Goal: Task Accomplishment & Management: Complete application form

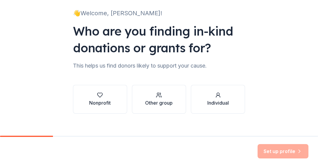
scroll to position [40, 0]
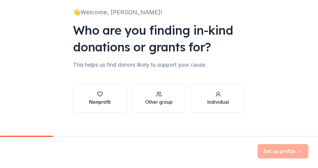
click at [109, 98] on div "Nonprofit" at bounding box center [100, 98] width 22 height 14
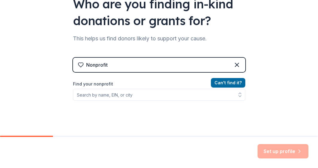
scroll to position [69, 0]
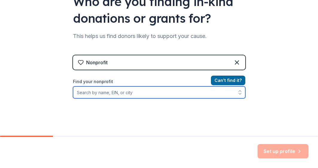
click at [121, 95] on input "Find your nonprofit" at bounding box center [159, 93] width 172 height 12
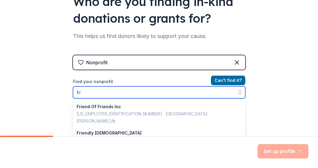
type input "F"
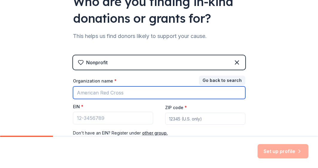
click at [104, 94] on input "Organization name *" at bounding box center [159, 93] width 172 height 13
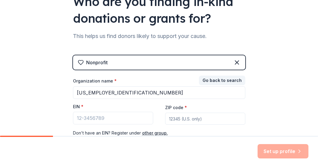
click at [122, 108] on div "EIN *" at bounding box center [113, 108] width 80 height 8
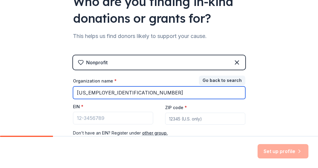
drag, startPoint x: 121, startPoint y: 92, endPoint x: 66, endPoint y: 91, distance: 54.8
click at [66, 91] on div "👋 Welcome, [PERSON_NAME]! Who are you finding in-kind donations or grants for? …" at bounding box center [159, 54] width 192 height 246
type input "Friends of Infant Toddler Services"
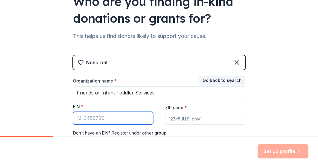
click at [100, 119] on input "EIN *" at bounding box center [113, 118] width 80 height 13
type input "[US_EMPLOYER_IDENTIFICATION_NUMBER]"
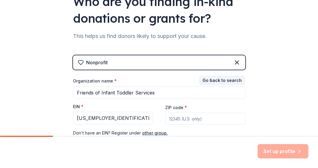
click at [198, 119] on input "ZIP code *" at bounding box center [205, 119] width 80 height 12
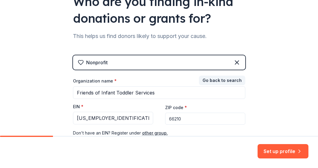
type input "66210"
click at [273, 118] on div "👋 Welcome, [PERSON_NAME]! Who are you finding in-kind donations or grants for? …" at bounding box center [159, 54] width 318 height 246
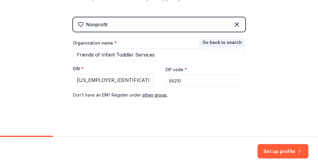
scroll to position [111, 0]
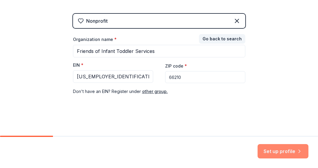
click at [279, 151] on button "Set up profile" at bounding box center [283, 151] width 51 height 14
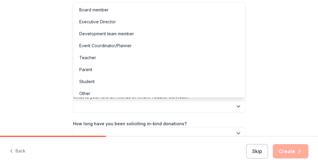
click at [230, 107] on button "button" at bounding box center [159, 106] width 172 height 13
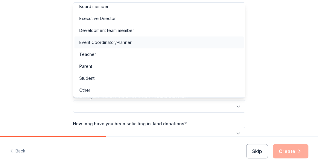
click at [198, 43] on div "Event Coordinator/Planner" at bounding box center [160, 43] width 170 height 12
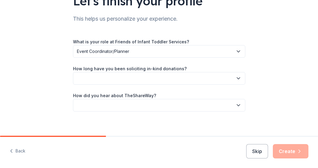
scroll to position [59, 0]
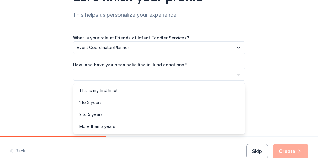
click at [225, 74] on button "button" at bounding box center [159, 74] width 172 height 13
click at [216, 92] on div "This is my first time!" at bounding box center [160, 91] width 170 height 12
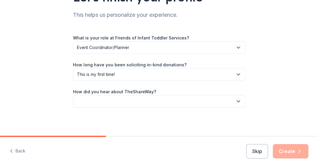
click at [212, 105] on button "button" at bounding box center [159, 101] width 172 height 13
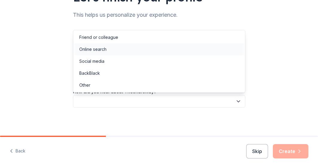
click at [199, 52] on div "Online search" at bounding box center [160, 49] width 170 height 12
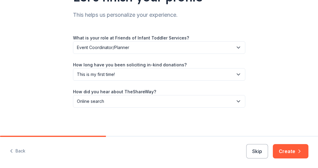
scroll to position [60, 0]
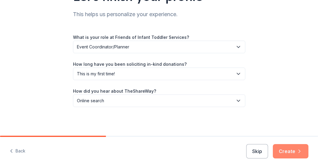
click at [290, 152] on button "Create" at bounding box center [291, 151] width 36 height 14
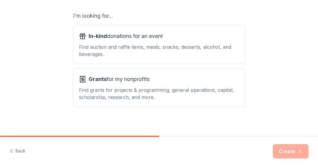
scroll to position [106, 0]
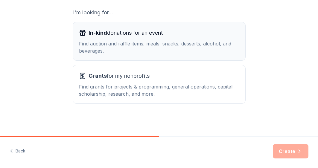
click at [202, 36] on div "In-kind donations for an event" at bounding box center [159, 33] width 161 height 10
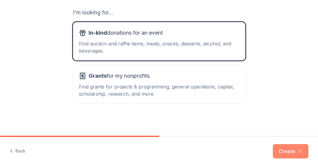
click at [290, 151] on button "Create" at bounding box center [291, 151] width 36 height 14
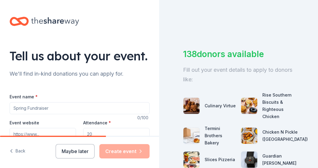
click at [46, 109] on input "Event name *" at bounding box center [80, 108] width 140 height 12
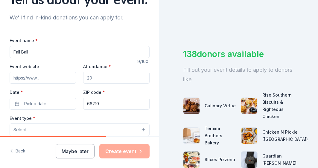
scroll to position [59, 0]
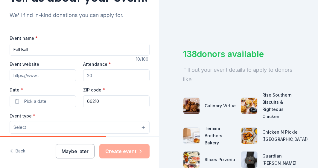
type input "Fall Ball"
click at [47, 76] on input "Event website" at bounding box center [43, 75] width 66 height 12
paste input "https://my.onecause.com/event/organizations/sf-0013c00001obH2SAAU/events/vevt:8…"
type input "https://my.onecause.com/event/organizations/sf-0013c00001obH2SAAU/events/vevt:8…"
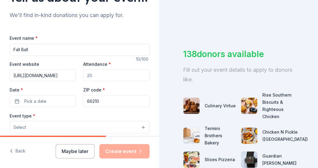
scroll to position [0, 0]
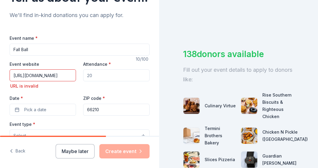
drag, startPoint x: 102, startPoint y: 75, endPoint x: 81, endPoint y: 76, distance: 21.3
click at [81, 76] on div "Event website https://my.onecause.com/event/organizations/sf-0013c00001obH2SAAU…" at bounding box center [80, 87] width 140 height 55
type input "400"
click at [56, 110] on button "Pick a date" at bounding box center [43, 110] width 66 height 12
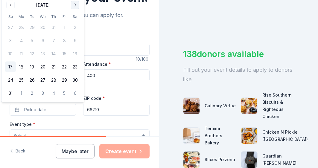
click at [74, 5] on button "Go to next month" at bounding box center [75, 5] width 8 height 8
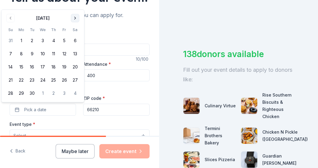
click at [74, 17] on button "Go to next month" at bounding box center [75, 18] width 8 height 8
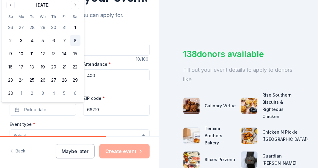
click at [74, 40] on button "8" at bounding box center [75, 40] width 11 height 11
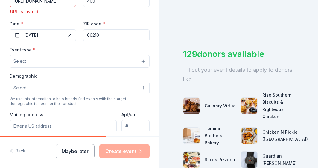
scroll to position [135, 0]
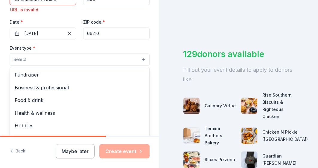
click at [105, 60] on button "Select" at bounding box center [80, 59] width 140 height 13
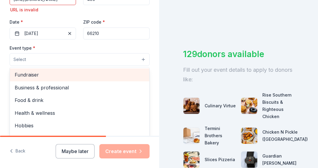
click at [40, 75] on span "Fundraiser" at bounding box center [80, 75] width 130 height 8
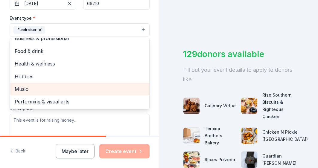
scroll to position [0, 0]
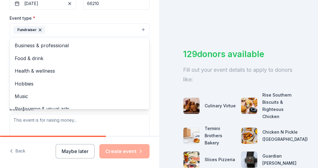
click at [2, 31] on div "Tell us about your event. We'll find in-kind donations you can apply for. Event…" at bounding box center [79, 39] width 159 height 408
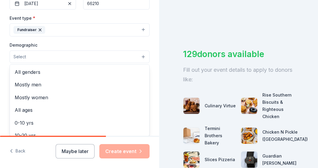
click at [107, 57] on button "Select" at bounding box center [80, 57] width 140 height 13
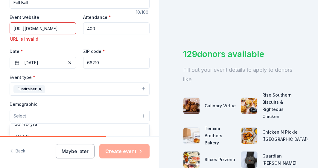
scroll to position [107, 0]
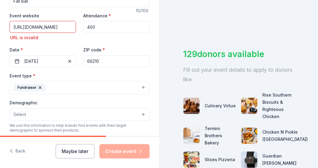
click at [73, 114] on button "Select" at bounding box center [80, 114] width 140 height 13
click at [69, 116] on button "Select" at bounding box center [80, 114] width 140 height 13
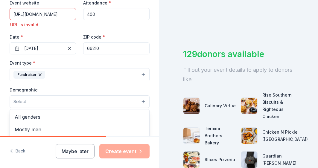
scroll to position [128, 0]
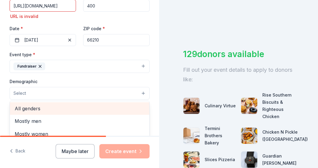
click at [36, 111] on span "All genders" at bounding box center [80, 109] width 130 height 8
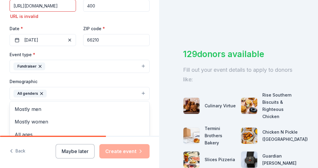
click at [157, 90] on div "Tell us about your event. We'll find in-kind donations you can apply for. Event…" at bounding box center [79, 76] width 159 height 408
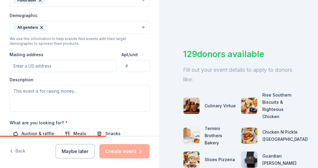
scroll to position [196, 0]
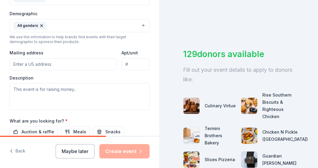
click at [76, 62] on input "Mailing address" at bounding box center [63, 64] width 107 height 12
click at [47, 65] on input "Mailing address" at bounding box center [63, 64] width 107 height 12
type input "8700 Indian Creek Parkway"
type input "3 Corporate Woods, Suite 190"
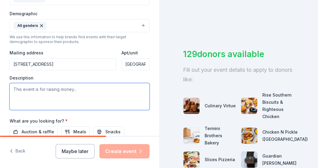
click at [80, 90] on textarea at bounding box center [80, 96] width 140 height 27
paste textarea "Our Fall Ball is an annual fundraiser for a non-profit organization "Infant Tod…"
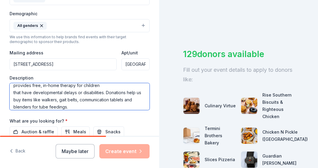
scroll to position [22, 0]
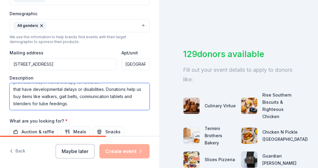
click at [105, 90] on textarea "Our Fall Ball is an annual fundraiser for a non-profit organization "Infant Tod…" at bounding box center [80, 96] width 140 height 27
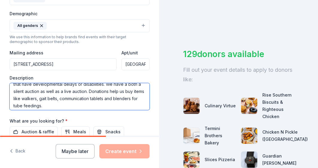
scroll to position [29, 0]
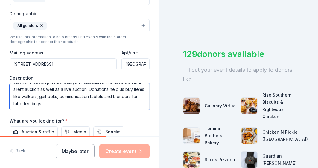
click at [114, 89] on textarea "Our Fall Ball is an annual fundraiser for a non-profit organization "Infant Tod…" at bounding box center [80, 96] width 140 height 27
click at [129, 101] on textarea "Our Fall Ball is an annual fundraiser for a non-profit organization "Infant Tod…" at bounding box center [80, 96] width 140 height 27
click at [39, 96] on textarea "Our Fall Ball is an annual fundraiser for a non-profit organization "Infant Tod…" at bounding box center [80, 96] width 140 height 27
click at [49, 97] on textarea "Our Fall Ball is an annual fundraiser for a non-profit organization "Infant Tod…" at bounding box center [80, 96] width 140 height 27
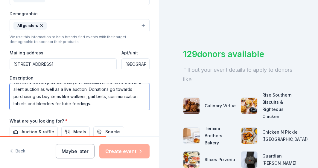
click at [49, 97] on textarea "Our Fall Ball is an annual fundraiser for a non-profit organization "Infant Tod…" at bounding box center [80, 96] width 140 height 27
click at [98, 105] on textarea "Our Fall Ball is an annual fundraiser for a non-profit organization "Infant Tod…" at bounding box center [80, 96] width 140 height 27
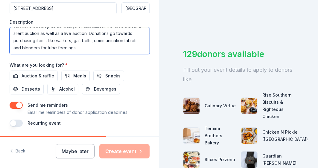
scroll to position [253, 0]
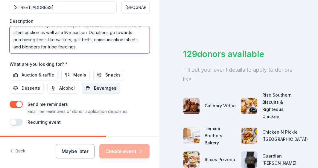
type textarea "Our Fall Ball is an annual fundraiser for a non-profit organization "Infant Tod…"
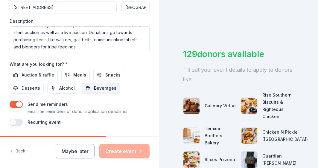
click at [98, 88] on span "Beverages" at bounding box center [105, 88] width 22 height 7
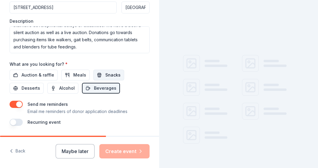
click at [101, 75] on button "Snacks" at bounding box center [108, 75] width 31 height 11
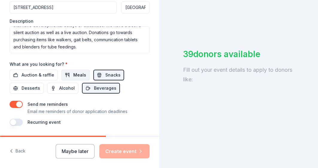
click at [76, 75] on span "Meals" at bounding box center [79, 75] width 13 height 7
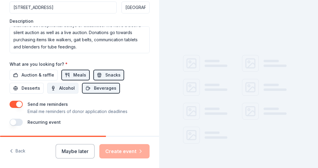
click at [66, 86] on span "Alcohol" at bounding box center [67, 88] width 16 height 7
click at [37, 89] on span "Desserts" at bounding box center [31, 88] width 19 height 7
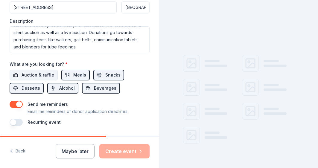
click at [38, 70] on button "Auction & raffle" at bounding box center [34, 75] width 48 height 11
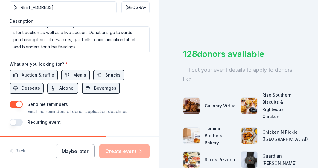
click at [12, 105] on button "button" at bounding box center [16, 104] width 13 height 7
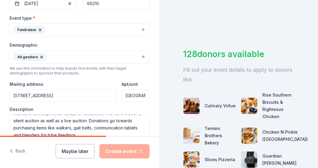
scroll to position [157, 0]
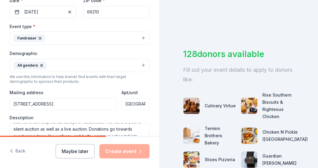
click at [94, 103] on input "8700 Indian Creek Parkway" at bounding box center [63, 104] width 107 height 12
type input "8700 Indian Creek Parkway"
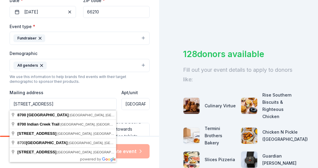
click at [131, 104] on input "3 Corporate Woods, Suite 190" at bounding box center [136, 104] width 28 height 12
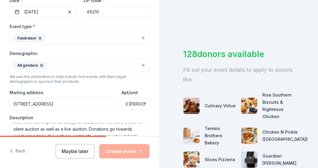
type input "3 Corporate Woods, Suite 190"
click at [147, 115] on div "Description Our Fall Ball is an annual fundraiser for a non-profit organization…" at bounding box center [80, 132] width 140 height 35
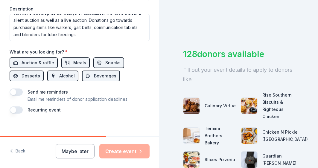
scroll to position [269, 0]
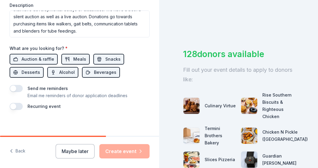
click at [16, 87] on button "button" at bounding box center [16, 88] width 13 height 7
click at [16, 90] on button "button" at bounding box center [16, 88] width 13 height 7
click at [16, 105] on button "button" at bounding box center [16, 106] width 13 height 7
click at [16, 107] on button "button" at bounding box center [16, 106] width 13 height 7
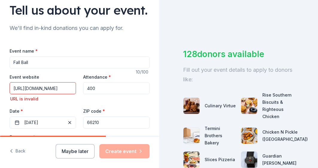
scroll to position [0, 247]
drag, startPoint x: 13, startPoint y: 88, endPoint x: 114, endPoint y: 92, distance: 101.0
click at [114, 93] on div "Event website https://my.onecause.com/event/organizations/sf-0013c00001obH2SAAU…" at bounding box center [80, 100] width 140 height 55
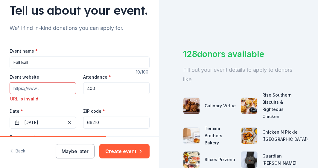
paste input "https://www.itsjc.org/"
type input "https://www.itsjc.org/"
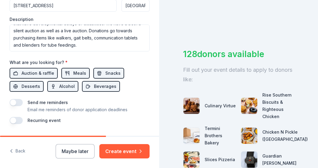
scroll to position [256, 0]
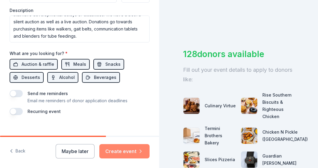
click at [127, 150] on button "Create event" at bounding box center [124, 151] width 50 height 14
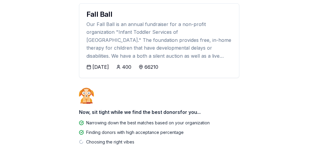
scroll to position [76, 0]
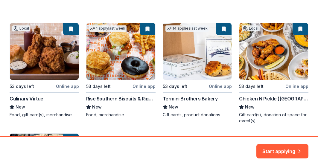
scroll to position [95, 0]
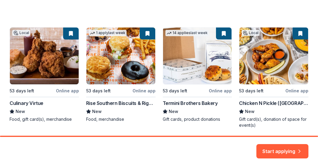
click at [192, 68] on div "Local 53 days left Online app Culinary Virtue New Food, gift card(s), merchandi…" at bounding box center [159, 130] width 299 height 206
click at [196, 101] on div "Local 53 days left Online app Culinary Virtue New Food, gift card(s), merchandi…" at bounding box center [159, 130] width 299 height 206
click at [181, 117] on div "Local 53 days left Online app Culinary Virtue New Food, gift card(s), merchandi…" at bounding box center [159, 130] width 299 height 206
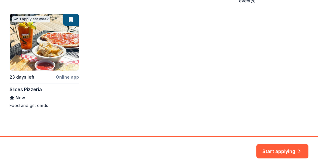
scroll to position [221, 0]
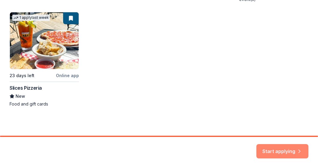
click at [280, 149] on button "Start applying" at bounding box center [283, 148] width 52 height 14
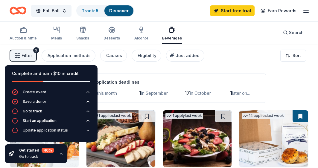
click at [170, 76] on div "Application deadlines 0 this month 1 in September 17 in October 1 later on..." at bounding box center [176, 88] width 180 height 29
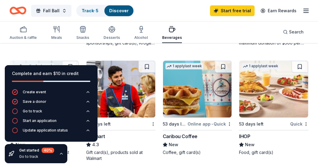
scroll to position [279, 0]
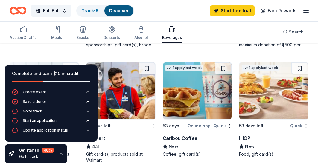
click at [60, 154] on icon "button" at bounding box center [61, 153] width 2 height 1
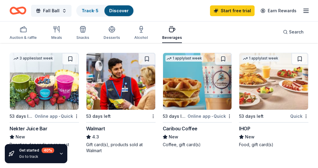
scroll to position [292, 0]
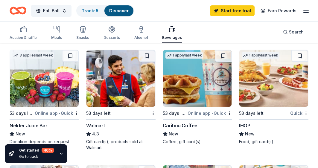
click at [26, 126] on div "Nekter Juice Bar" at bounding box center [29, 125] width 38 height 7
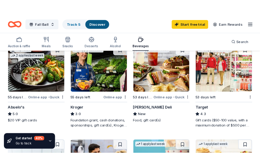
scroll to position [178, 0]
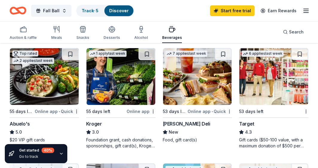
click at [258, 94] on img at bounding box center [274, 76] width 69 height 57
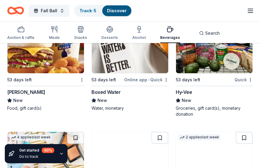
scroll to position [556, 0]
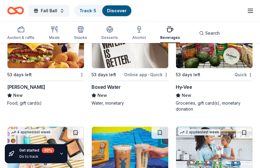
click at [36, 59] on img at bounding box center [45, 39] width 76 height 57
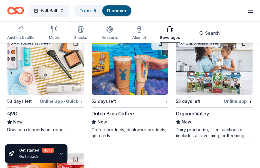
scroll to position [645, 0]
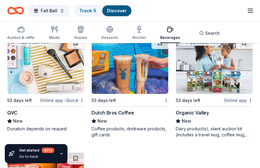
click at [115, 84] on img at bounding box center [130, 65] width 76 height 57
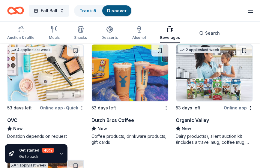
scroll to position [638, 0]
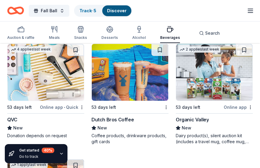
click at [213, 90] on img at bounding box center [214, 72] width 76 height 57
click at [57, 13] on button "Fall Ball" at bounding box center [49, 11] width 40 height 12
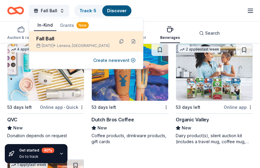
click at [71, 42] on div "Fall Ball" at bounding box center [72, 38] width 73 height 7
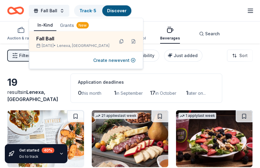
click at [54, 86] on div "19" at bounding box center [35, 83] width 56 height 12
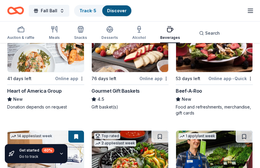
scroll to position [82, 0]
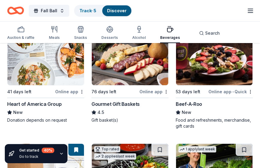
click at [139, 74] on img at bounding box center [130, 56] width 76 height 57
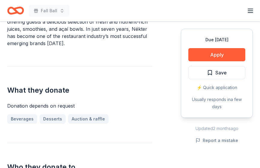
scroll to position [219, 0]
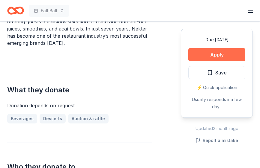
click at [217, 55] on button "Apply" at bounding box center [216, 54] width 57 height 13
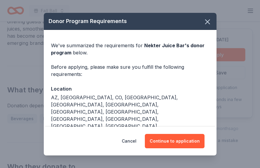
scroll to position [13, 0]
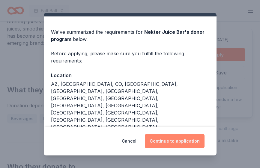
click at [183, 139] on button "Continue to application" at bounding box center [175, 141] width 60 height 14
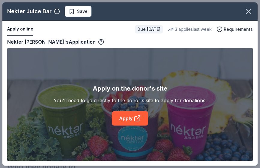
click at [127, 121] on div "Nekter Juice Bar Save Apply online Due in 53 days 3 applies last week Requireme…" at bounding box center [129, 84] width 255 height 164
click at [125, 118] on div "Nekter Juice Bar Save Apply online Due in 53 days 3 applies last week Requireme…" at bounding box center [129, 84] width 255 height 164
click at [137, 118] on div "Nekter Juice Bar Save Apply online Due in 53 days 3 applies last week Requireme…" at bounding box center [129, 84] width 255 height 164
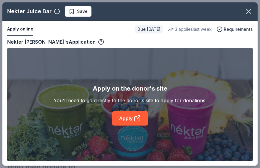
click at [121, 120] on div "Nekter Juice Bar Save Apply online Due in 53 days 3 applies last week Requireme…" at bounding box center [129, 84] width 255 height 164
click at [133, 118] on div "Nekter Juice Bar Save Apply online Due in 53 days 3 applies last week Requireme…" at bounding box center [129, 84] width 255 height 164
click at [247, 11] on icon "button" at bounding box center [248, 11] width 8 height 8
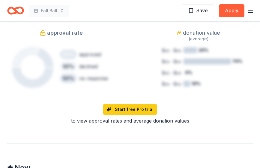
scroll to position [423, 0]
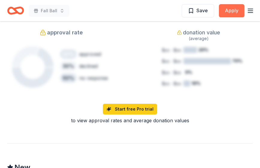
click at [230, 9] on button "Apply" at bounding box center [231, 10] width 25 height 13
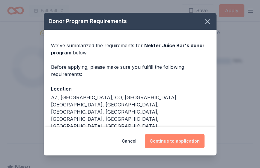
click at [169, 140] on button "Continue to application" at bounding box center [175, 141] width 60 height 14
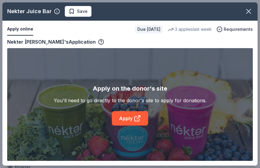
click at [137, 120] on div "Nekter Juice Bar Save Apply online Due in 53 days 3 applies last week Requireme…" at bounding box center [129, 84] width 255 height 164
click at [138, 120] on div "Nekter Juice Bar Save Apply online Due in 53 days 3 applies last week Requireme…" at bounding box center [129, 84] width 255 height 164
click at [248, 14] on icon "button" at bounding box center [248, 11] width 8 height 8
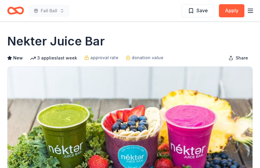
scroll to position [0, 0]
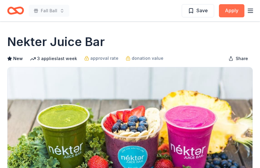
click at [232, 10] on button "Apply" at bounding box center [231, 10] width 25 height 13
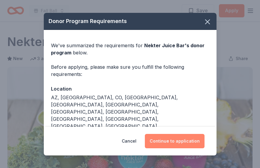
click at [175, 139] on button "Continue to application" at bounding box center [175, 141] width 60 height 14
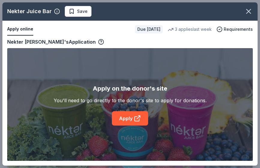
click at [139, 119] on div "Nekter Juice Bar Save Apply online Due in 53 days 3 applies last week Requireme…" at bounding box center [129, 84] width 255 height 164
click at [141, 125] on div "Nekter Juice Bar Save Apply online Due in 53 days 3 applies last week Requireme…" at bounding box center [129, 84] width 255 height 164
click at [133, 122] on div "Nekter Juice Bar Save Apply online Due in 53 days 3 applies last week Requireme…" at bounding box center [129, 84] width 255 height 164
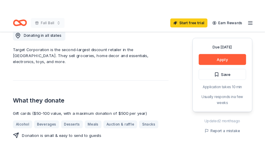
scroll to position [173, 0]
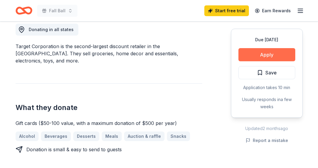
click at [260, 55] on button "Apply" at bounding box center [267, 54] width 57 height 13
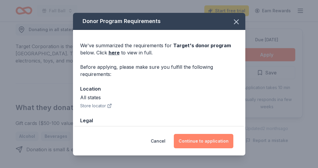
click at [200, 140] on button "Continue to application" at bounding box center [204, 141] width 60 height 14
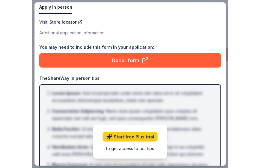
scroll to position [34, 0]
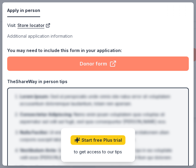
click at [91, 65] on link "Donor form" at bounding box center [97, 64] width 181 height 14
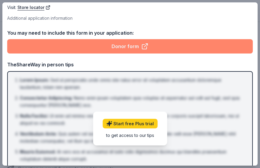
scroll to position [0, 0]
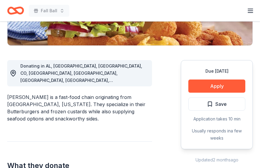
scroll to position [141, 0]
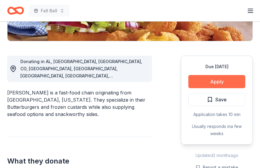
click at [212, 81] on button "Apply" at bounding box center [216, 81] width 57 height 13
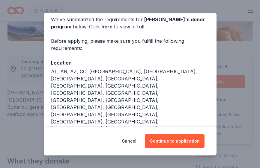
scroll to position [52, 0]
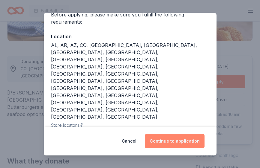
click at [189, 143] on button "Continue to application" at bounding box center [175, 141] width 60 height 14
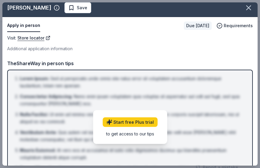
scroll to position [0, 0]
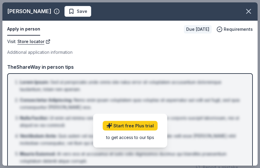
click at [153, 103] on li "Consectetur Adipiscing : Nemo enim ipsam voluptatem quia voluptas sit aspernatu…" at bounding box center [132, 104] width 224 height 14
click at [25, 28] on button "Apply in person" at bounding box center [23, 29] width 33 height 13
click at [89, 46] on div "Visit : Store locator Additional application information" at bounding box center [129, 47] width 245 height 18
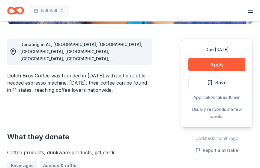
scroll to position [159, 0]
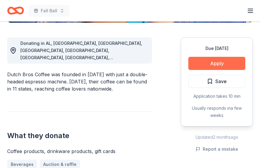
click at [206, 64] on button "Apply" at bounding box center [216, 63] width 57 height 13
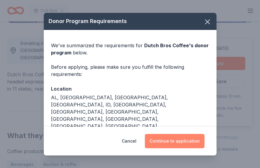
click at [170, 142] on button "Continue to application" at bounding box center [175, 141] width 60 height 14
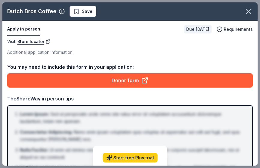
scroll to position [6, 0]
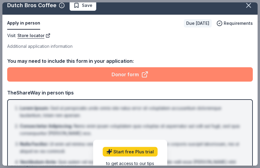
click at [133, 77] on link "Donor form" at bounding box center [129, 74] width 245 height 14
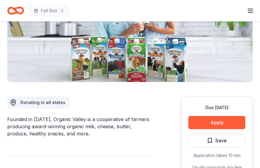
scroll to position [102, 0]
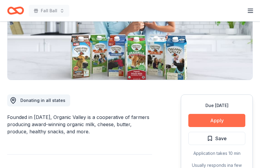
click at [216, 118] on button "Apply" at bounding box center [216, 120] width 57 height 13
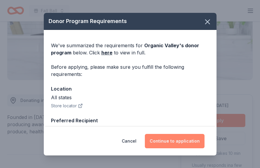
click at [181, 141] on button "Continue to application" at bounding box center [175, 141] width 60 height 14
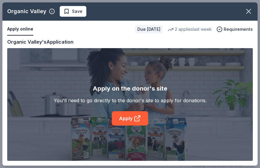
click at [124, 121] on div "Organic Valley Save Apply online Due [DATE] 2 applies last week Requirements Co…" at bounding box center [129, 84] width 255 height 164
click at [135, 116] on div "Organic Valley Save Apply online Due [DATE] 2 applies last week Requirements Co…" at bounding box center [129, 84] width 255 height 164
click at [120, 118] on div "Organic Valley Save Apply online Due [DATE] 2 applies last week Requirements Co…" at bounding box center [129, 84] width 255 height 164
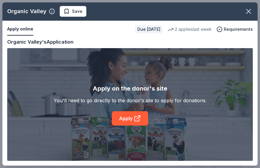
click at [120, 118] on div "Organic Valley Save Apply online Due [DATE] 2 applies last week Requirements Co…" at bounding box center [129, 84] width 255 height 164
click at [129, 118] on div "Organic Valley Save Apply online Due [DATE] 2 applies last week Requirements Co…" at bounding box center [129, 84] width 255 height 164
click at [135, 117] on div "Organic Valley Save Apply online Due in 53 days 2 applies last week Requirement…" at bounding box center [129, 84] width 255 height 164
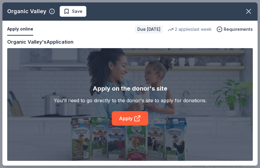
click at [135, 117] on div "Organic Valley Save Apply online Due in 53 days 2 applies last week Requirement…" at bounding box center [129, 84] width 255 height 164
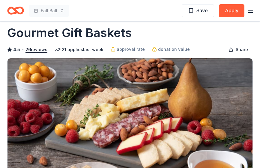
scroll to position [12, 0]
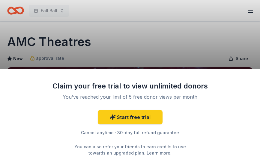
click at [148, 60] on div "Claim your free trial to view unlimited donors You've reached your limit of 5 f…" at bounding box center [130, 84] width 260 height 168
click at [155, 54] on div "Claim your free trial to view unlimited donors You've reached your limit of 5 f…" at bounding box center [130, 84] width 260 height 168
click at [148, 39] on div "Claim your free trial to view unlimited donors You've reached your limit of 5 f…" at bounding box center [130, 84] width 260 height 168
